Goal: Find specific page/section: Find specific page/section

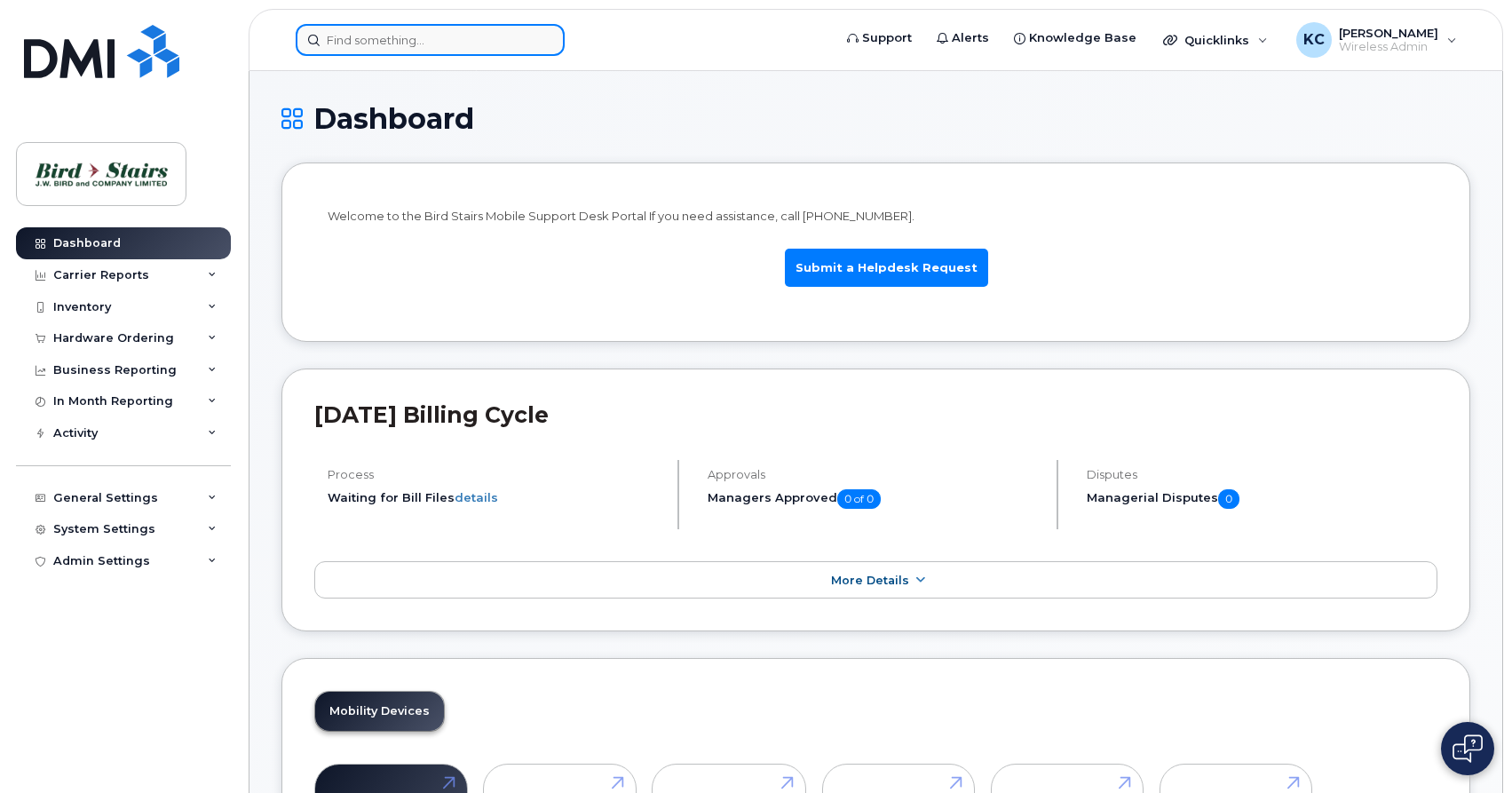
click at [328, 47] on input at bounding box center [430, 40] width 269 height 32
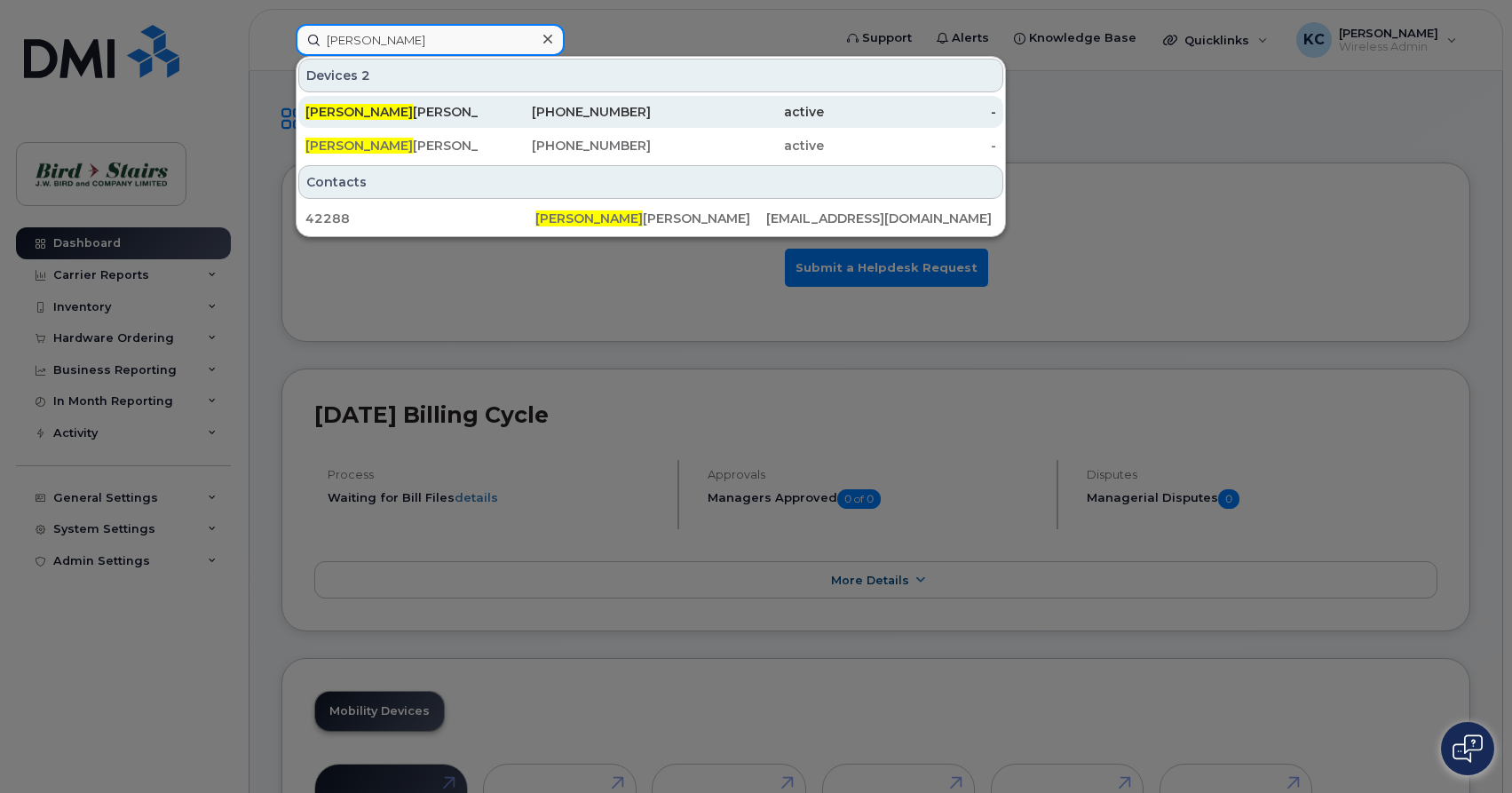
type input "corey"
click at [441, 108] on div "Corey Fougere" at bounding box center [392, 111] width 173 height 17
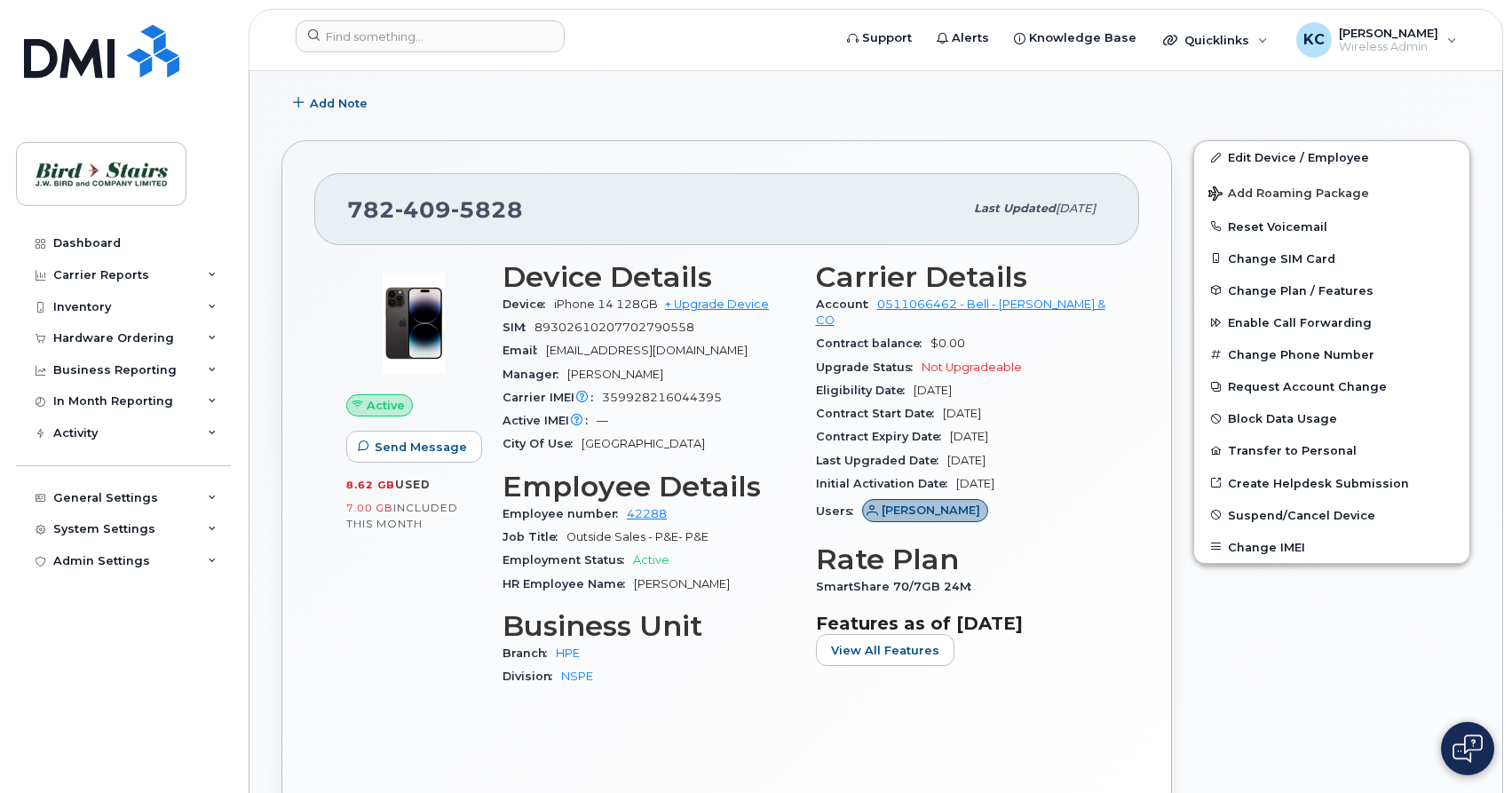
scroll to position [362, 0]
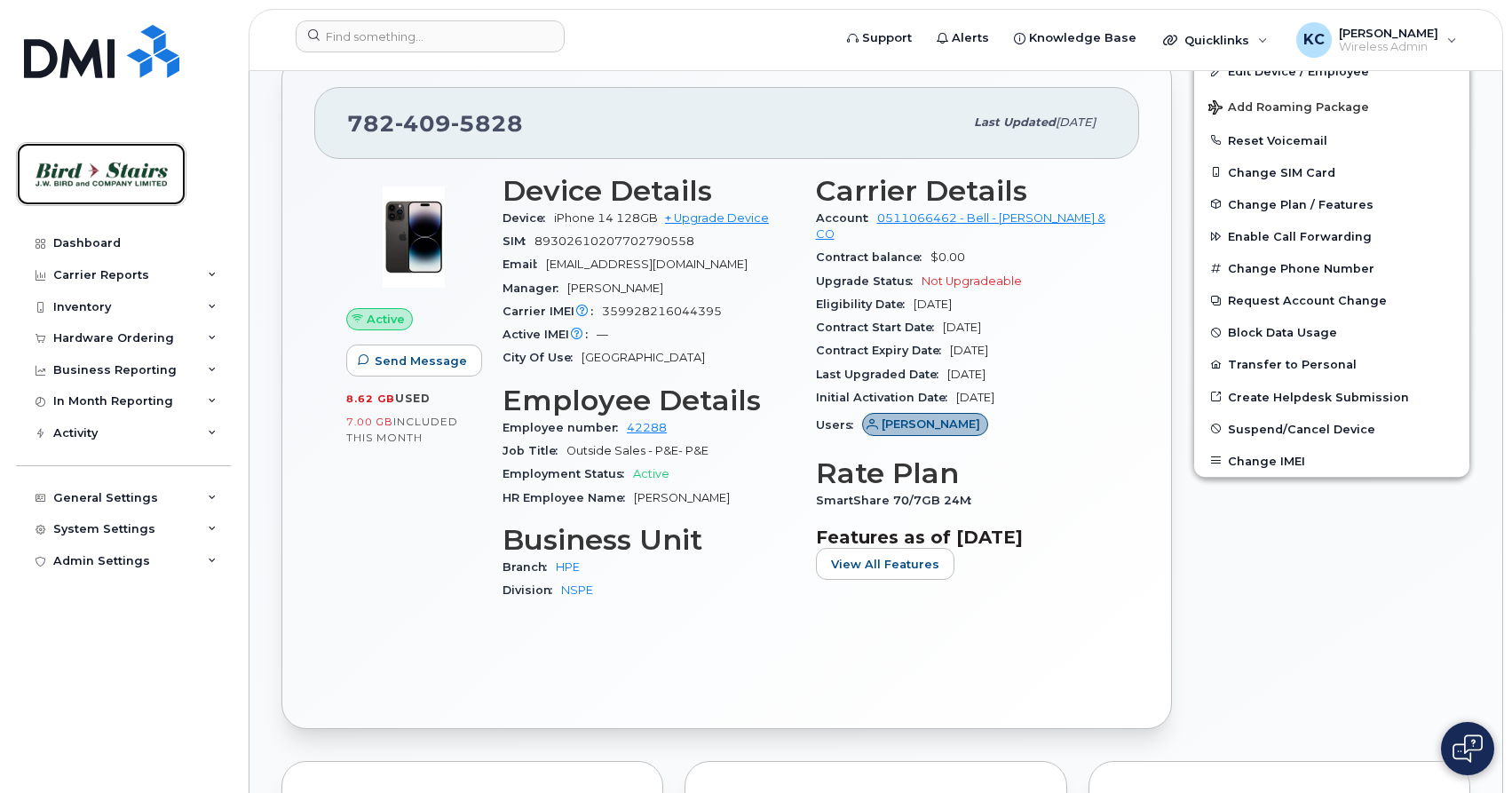
click at [67, 166] on img at bounding box center [101, 174] width 137 height 52
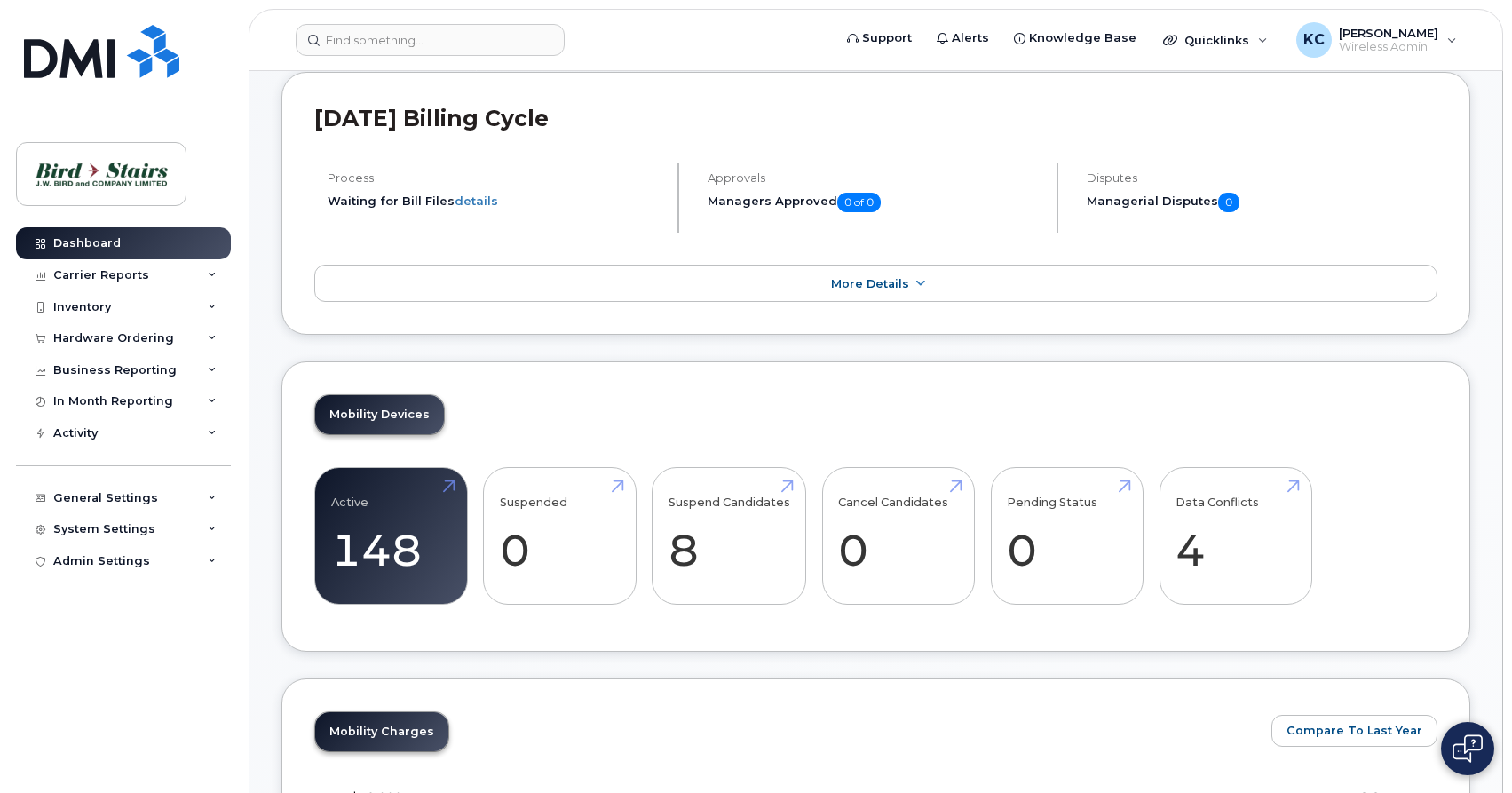
scroll to position [206, 0]
